Goal: Information Seeking & Learning: Learn about a topic

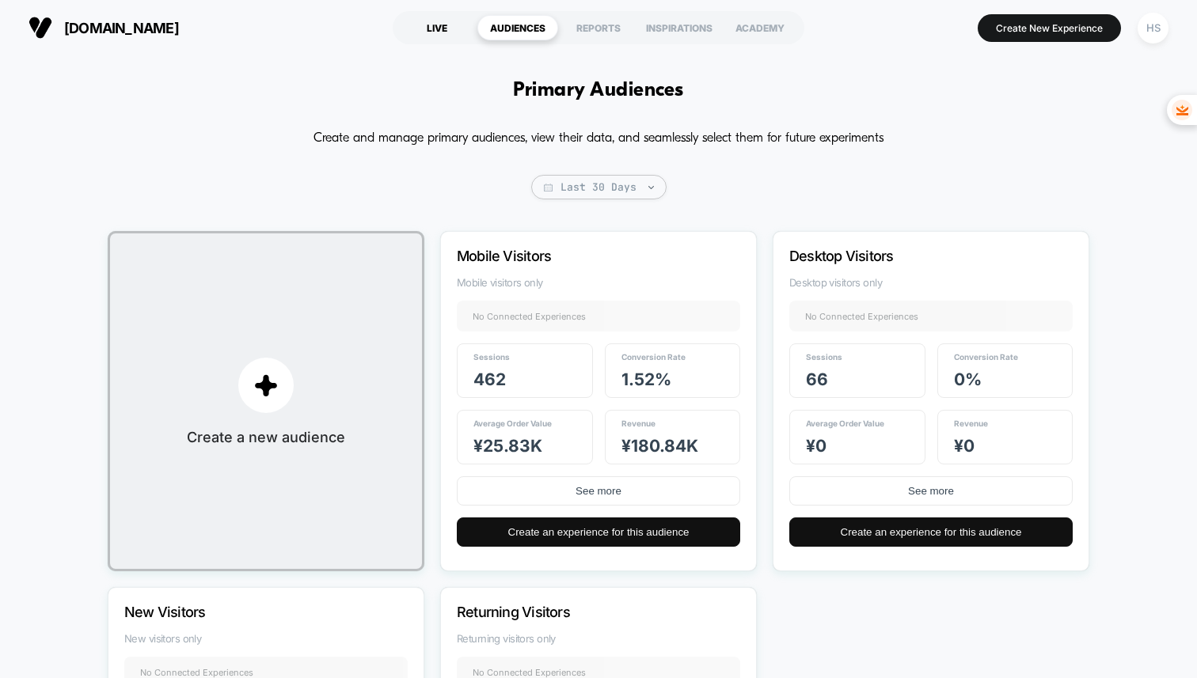
click at [444, 24] on div "LIVE" at bounding box center [437, 27] width 81 height 25
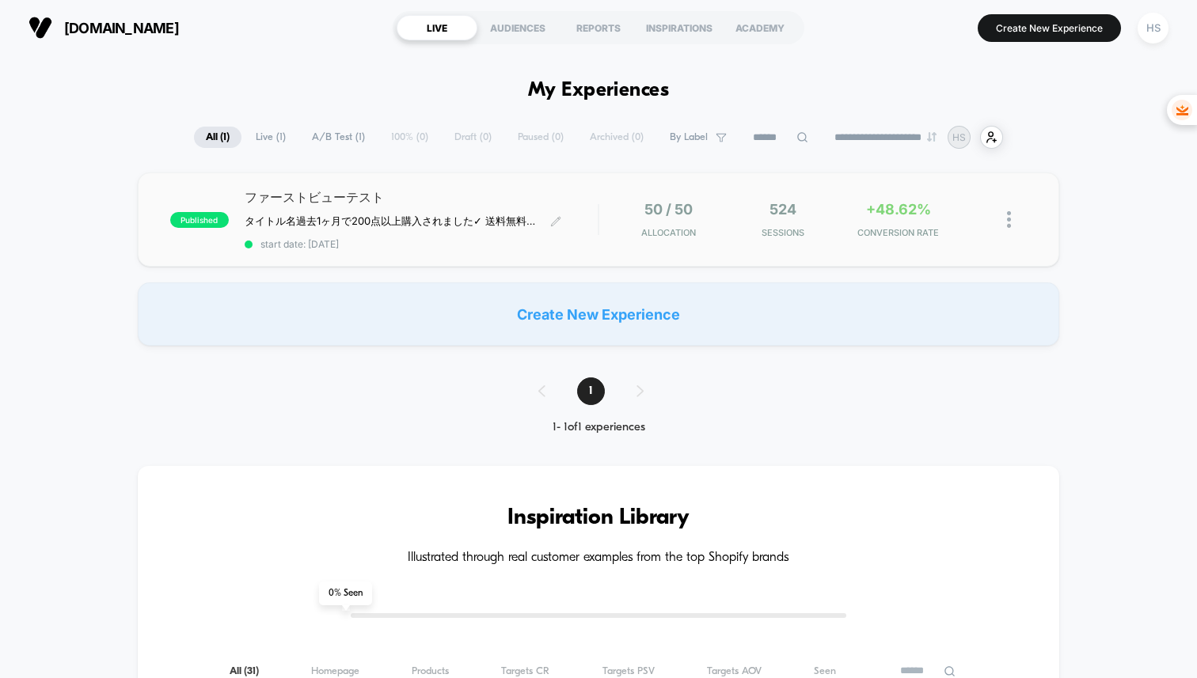
click at [587, 215] on div "ファーストビューテスト タイトル名 過去1ヶ月で200点以上購入されました ✓ 送料無料　✓ 30日間 全額返金保証　✓ 1年間の製品保証 ﻿ Click t…" at bounding box center [421, 219] width 353 height 61
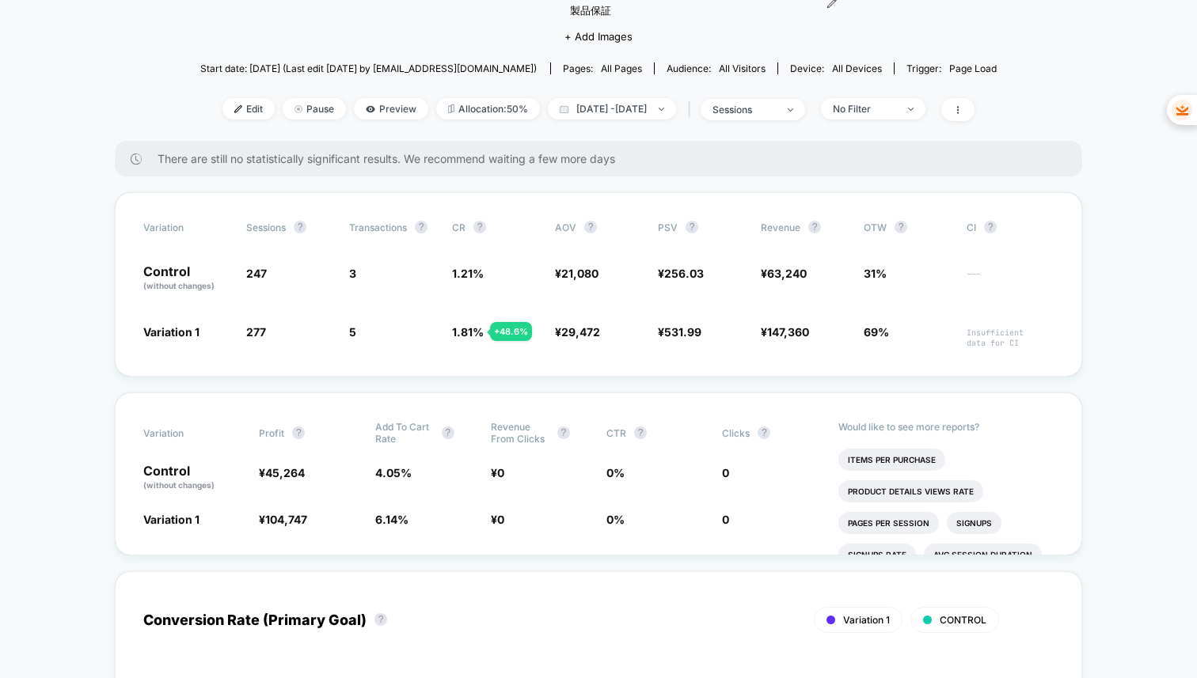
scroll to position [180, 0]
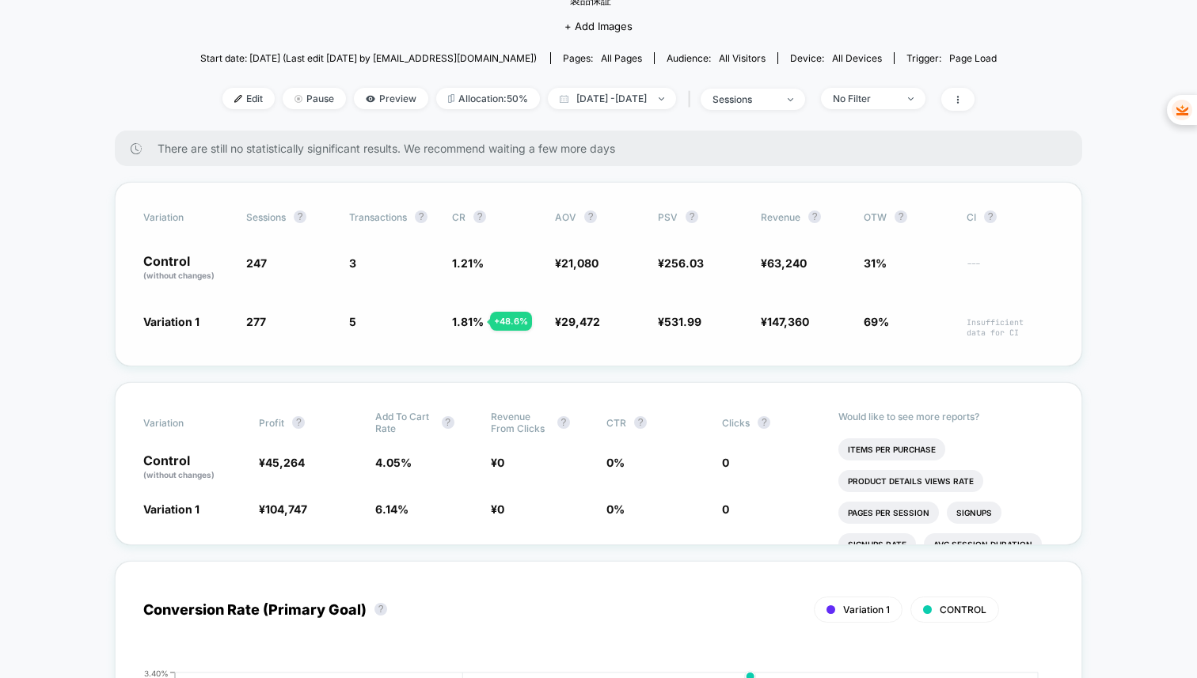
click at [310, 329] on span "277 + 12.1 %" at bounding box center [289, 325] width 87 height 25
click at [981, 326] on span "Insufficient data for CI" at bounding box center [1010, 327] width 87 height 21
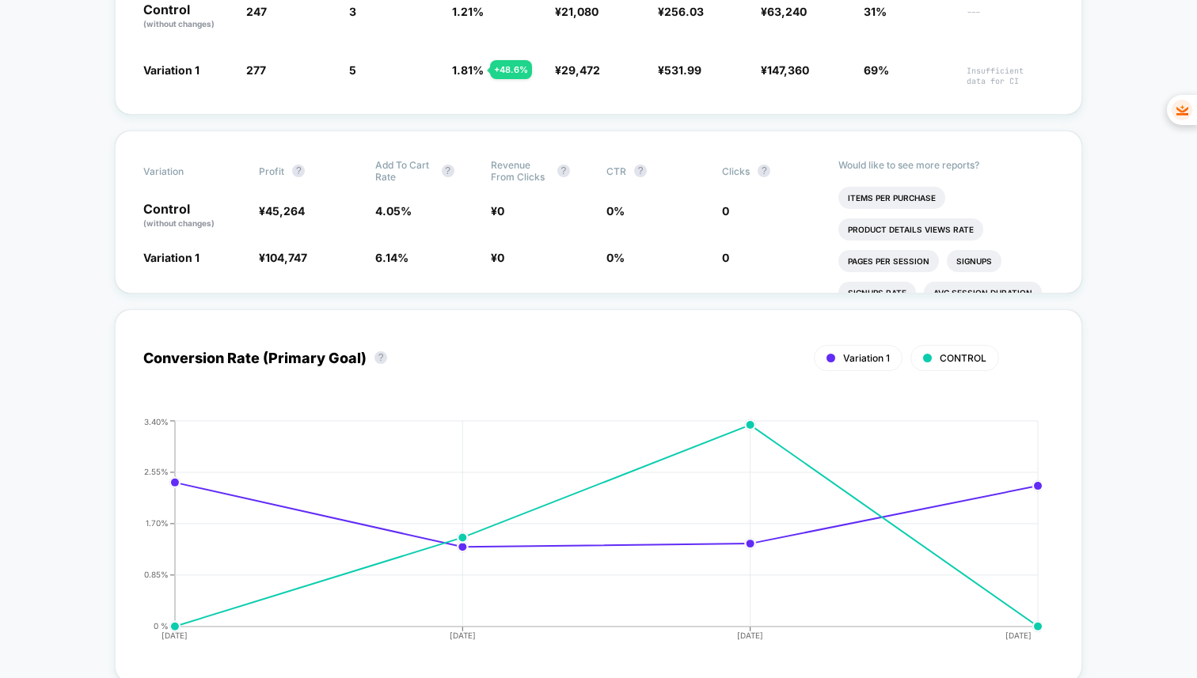
scroll to position [0, 0]
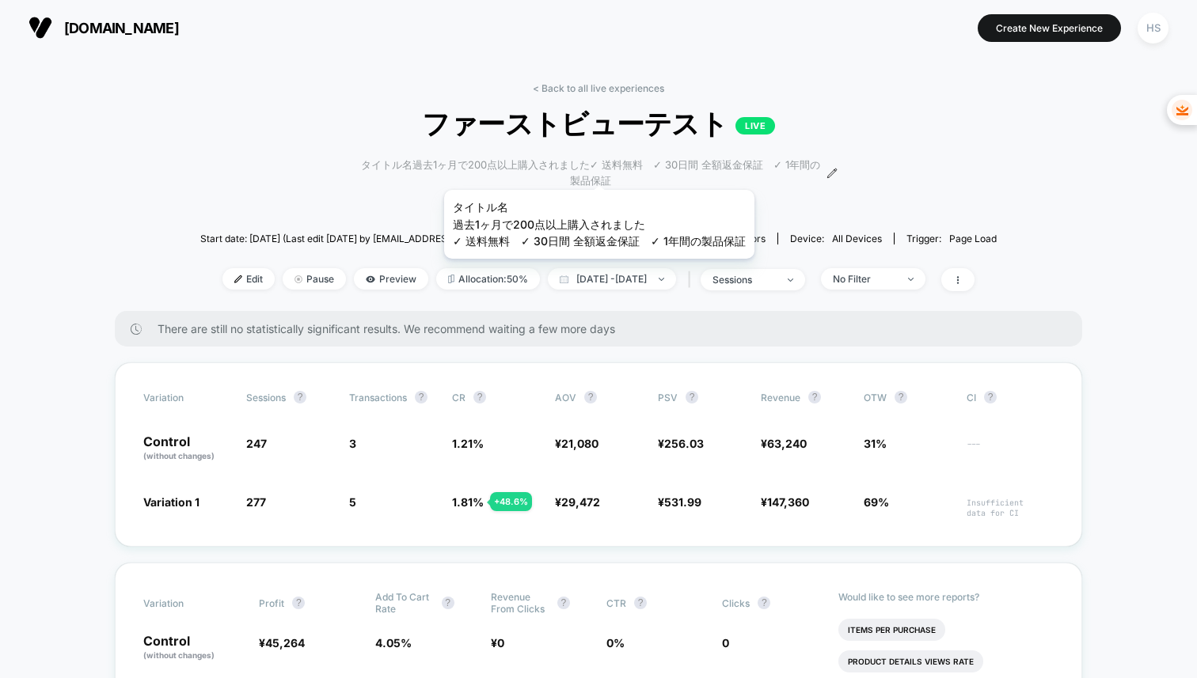
click at [601, 170] on span "タイトル名過去1ヶ月で200点以上購入されました✓ 送料無料　✓ 30日間 全額返金保証　✓ 1年間の製品保証﻿" at bounding box center [590, 173] width 463 height 31
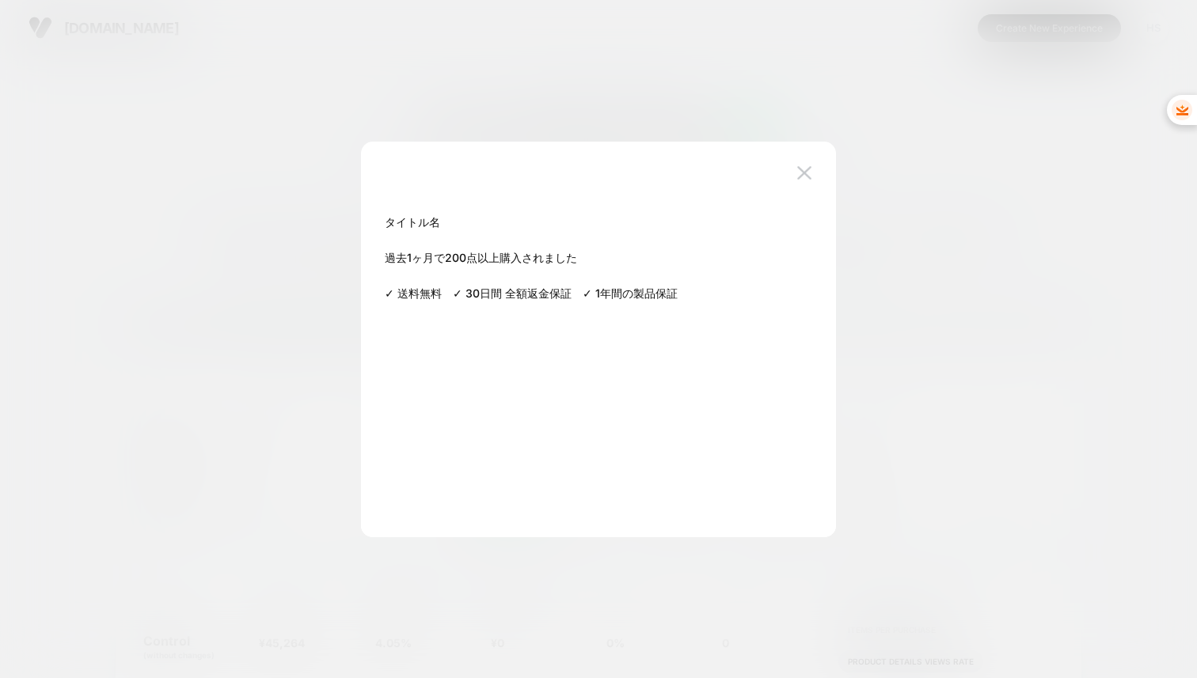
click at [1051, 186] on div at bounding box center [598, 339] width 1197 height 678
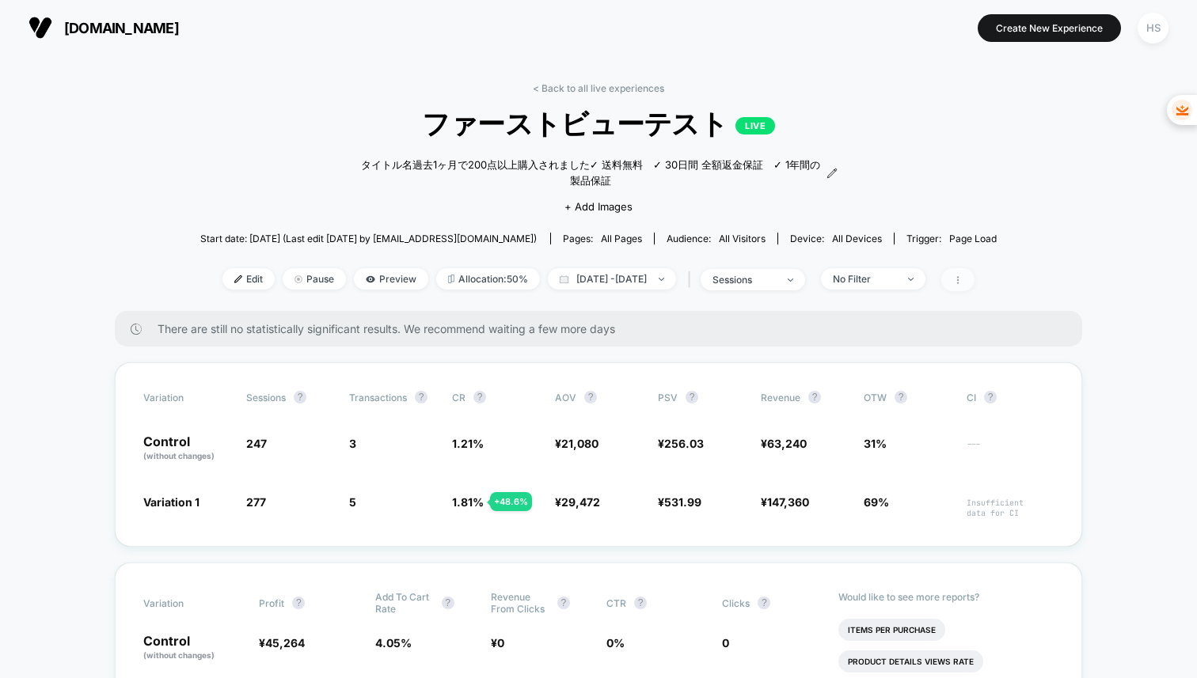
click at [975, 283] on span at bounding box center [957, 279] width 33 height 23
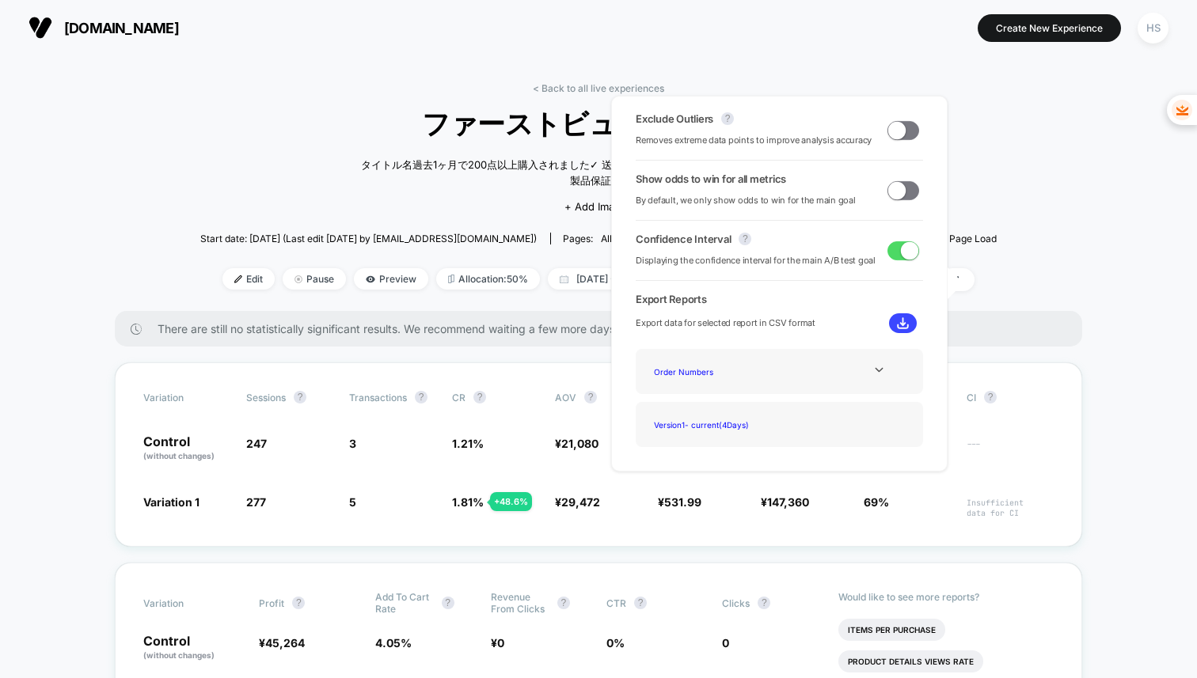
drag, startPoint x: 628, startPoint y: 116, endPoint x: 715, endPoint y: 161, distance: 97.7
click at [715, 161] on div "Exclude Outliers ? Removes extreme data points to improve analysis accuracy Sho…" at bounding box center [779, 284] width 336 height 376
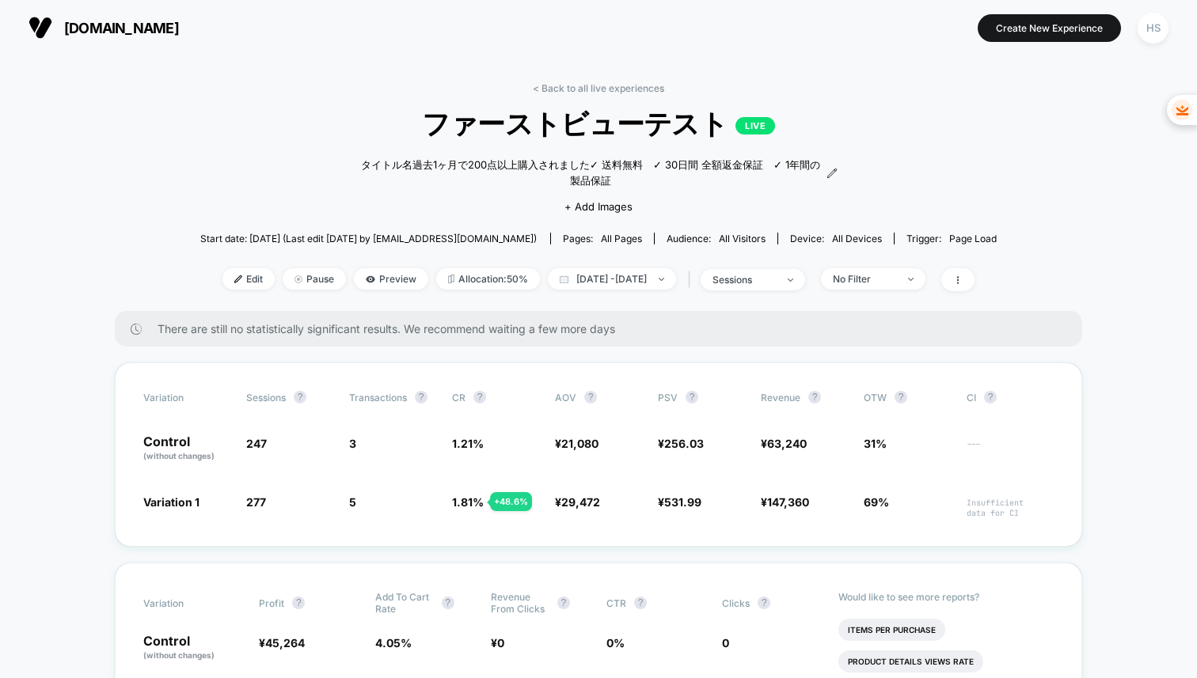
click at [135, 37] on button "[DOMAIN_NAME]" at bounding box center [104, 27] width 160 height 25
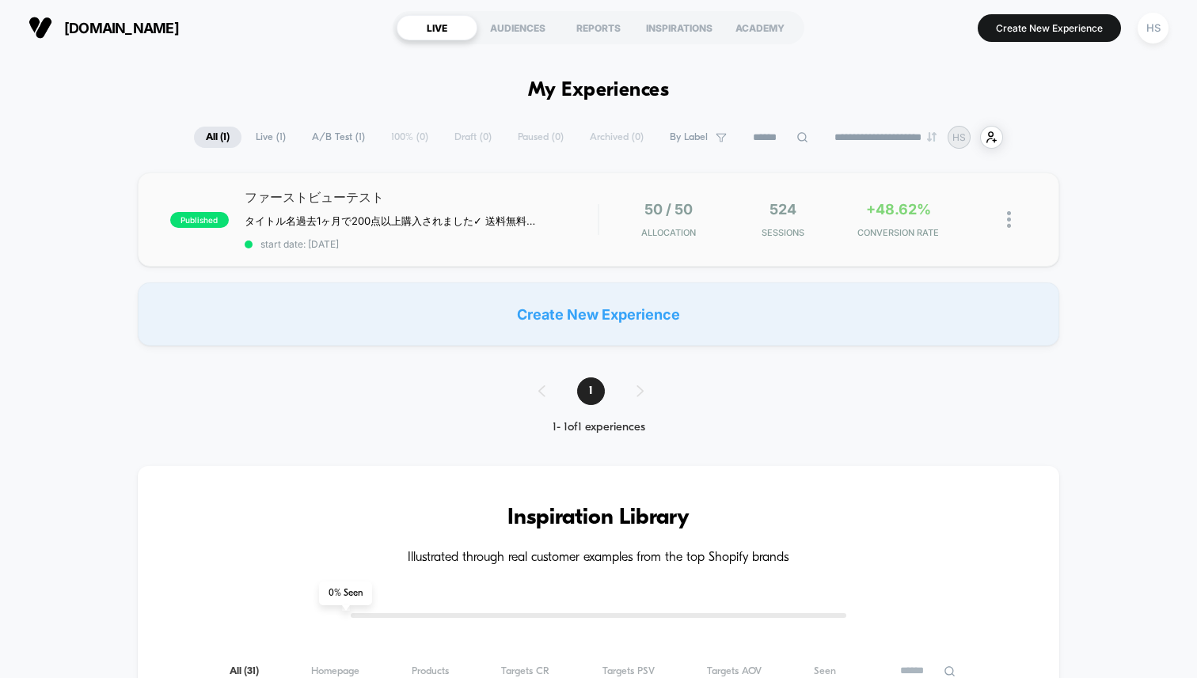
click at [1009, 225] on img at bounding box center [1009, 219] width 4 height 17
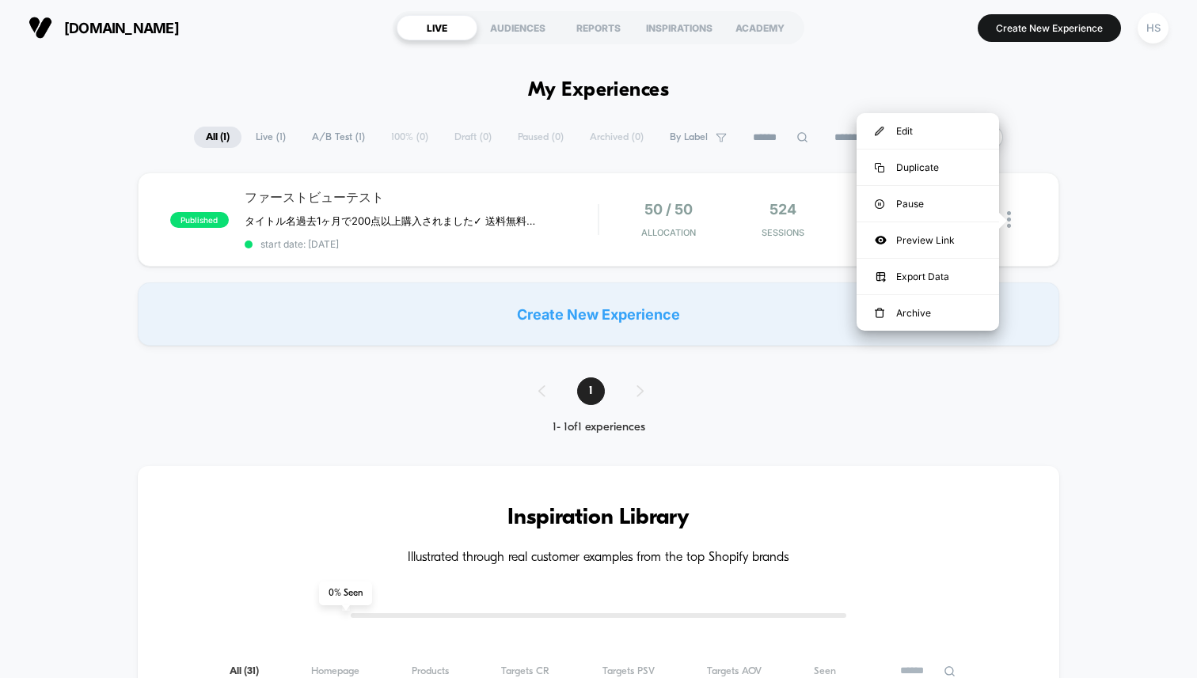
click at [1083, 225] on div "published ファーストビューテスト タイトル名 過去1ヶ月で200点以上購入されました ✓ 送料無料　✓ 30日間 全額返金保証　✓ 1年間の製品保証…" at bounding box center [598, 259] width 1197 height 173
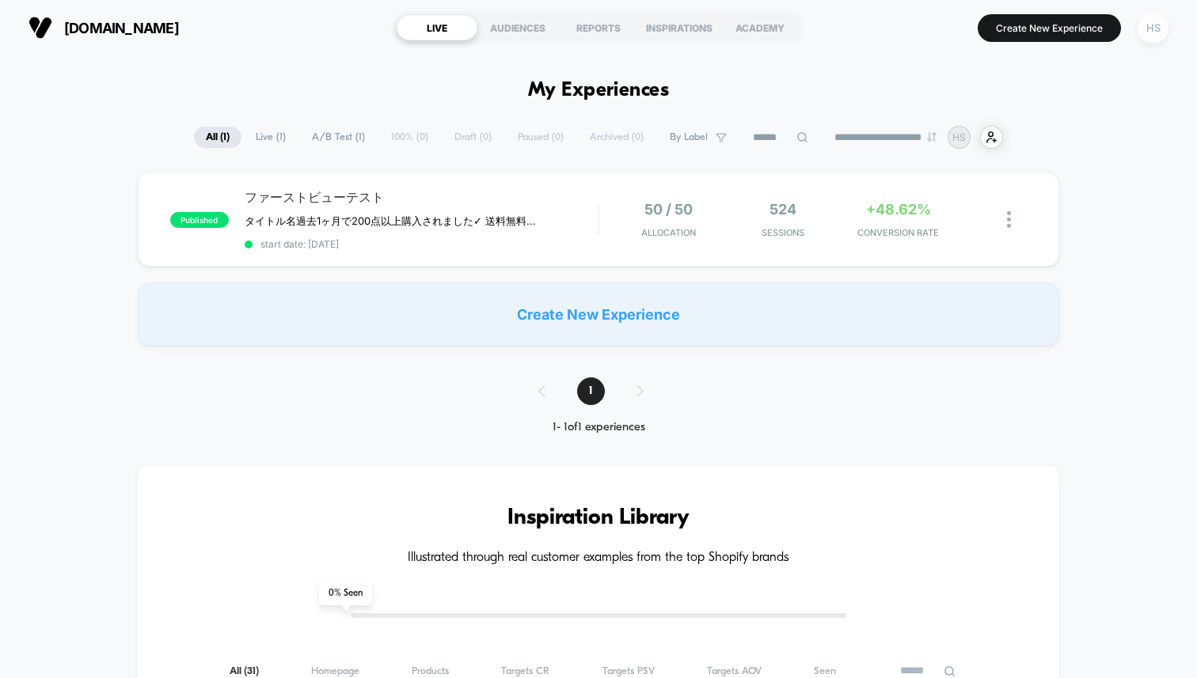
click at [1161, 32] on div "HS" at bounding box center [1153, 28] width 31 height 31
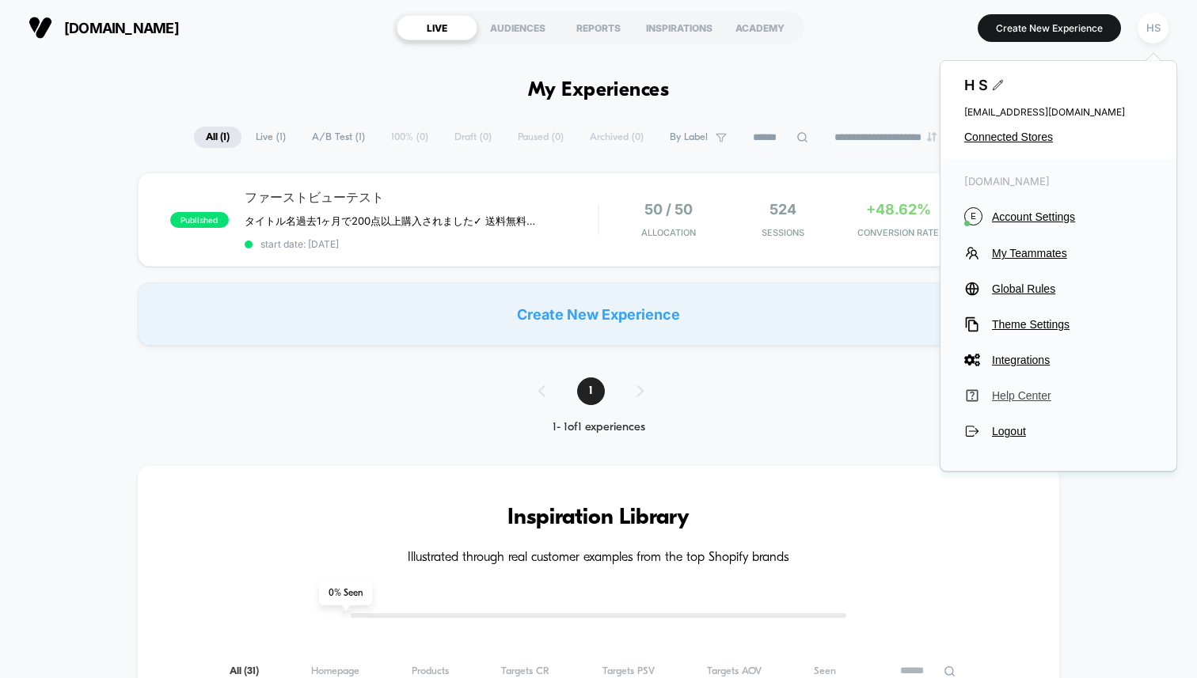
click at [1015, 394] on span "Help Center" at bounding box center [1072, 395] width 161 height 13
click at [514, 277] on div "published ファーストビューテスト タイトル名 過去1ヶ月で200点以上購入されました ✓ 送料無料　✓ 30日間 全額返金保証　✓ 1年間の製品保証…" at bounding box center [598, 259] width 1197 height 173
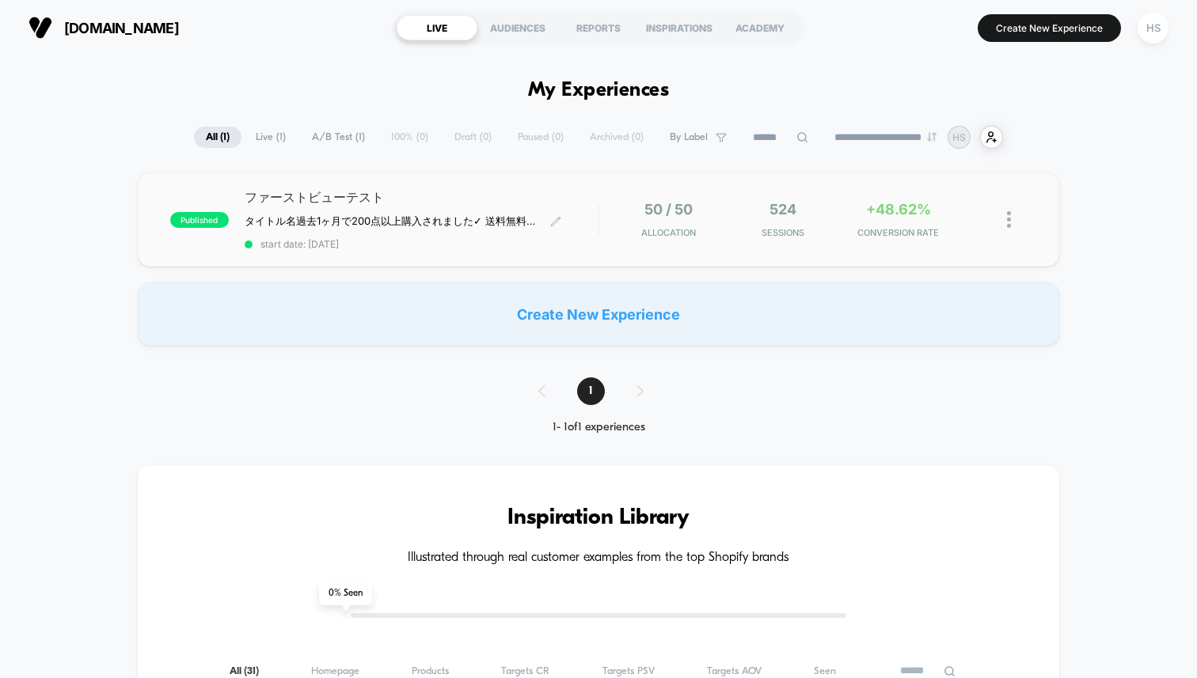
click at [503, 204] on span "ファーストビューテスト" at bounding box center [421, 197] width 353 height 17
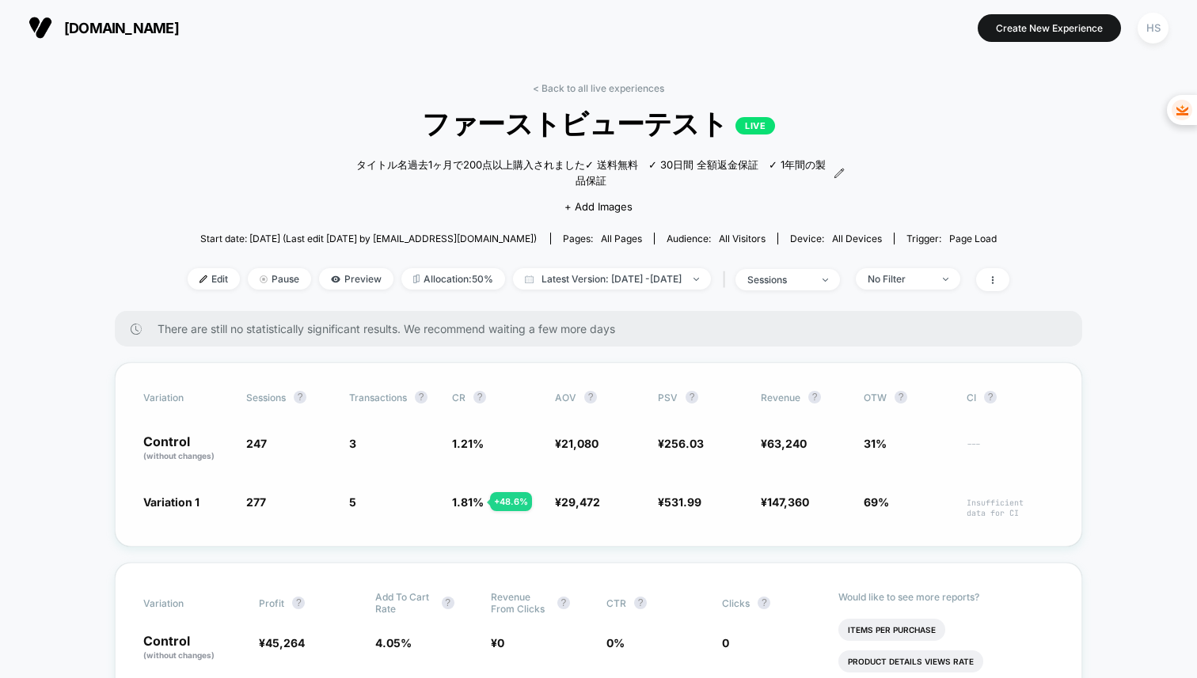
click at [649, 455] on div "Variation Sessions ? Transactions ? CR ? AOV ? PSV ? Revenue ? OTW ? CI ? Contr…" at bounding box center [598, 455] width 967 height 184
